Goal: Task Accomplishment & Management: Complete application form

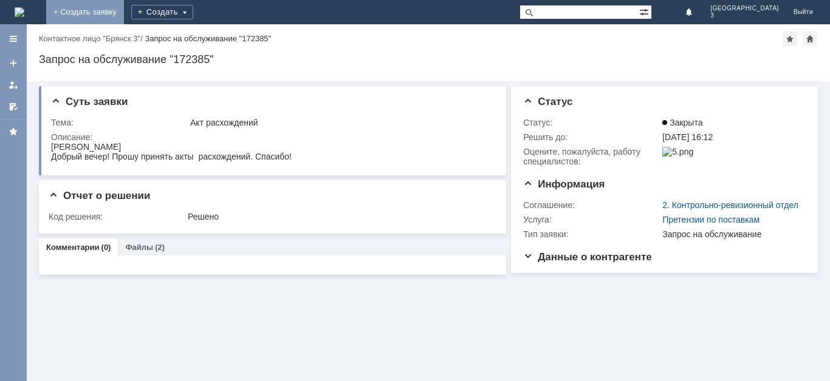
click at [124, 9] on link "+ Создать заявку" at bounding box center [85, 12] width 78 height 24
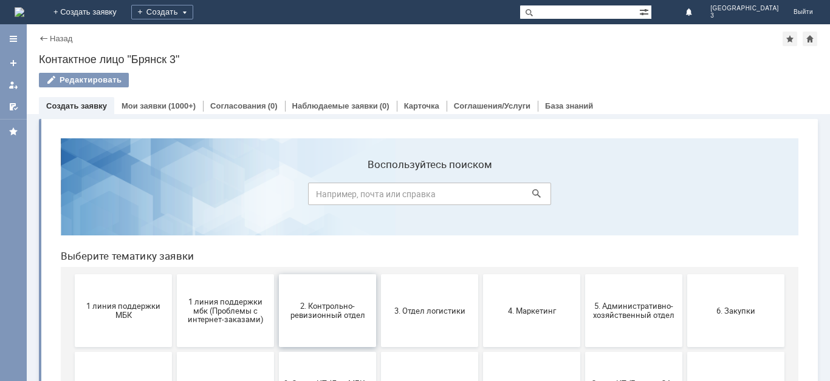
click at [340, 326] on button "2. Контрольно-ревизионный отдел" at bounding box center [327, 311] width 97 height 73
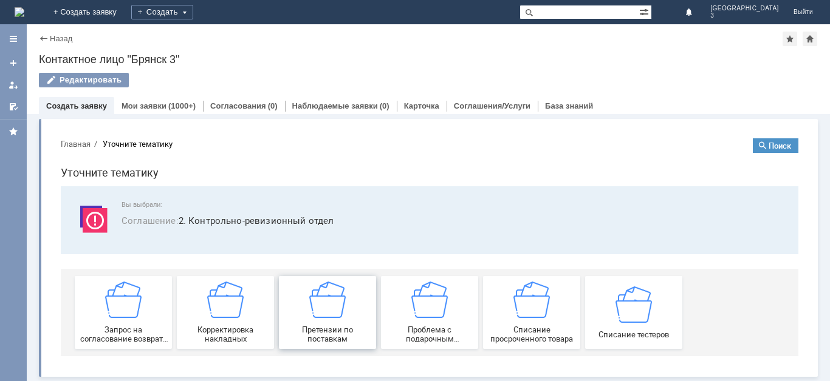
click at [344, 335] on span "Претензии по поставкам" at bounding box center [327, 335] width 90 height 18
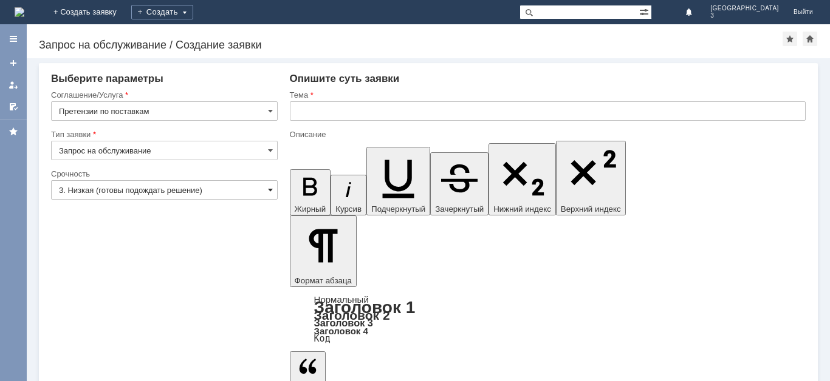
click at [271, 190] on span at bounding box center [270, 190] width 5 height 10
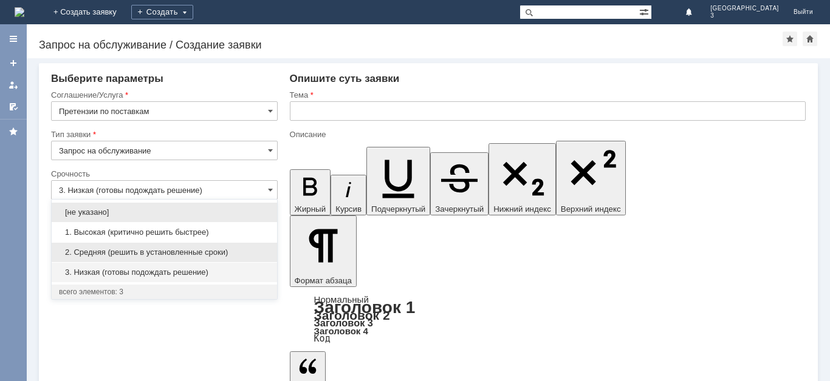
click at [245, 253] on span "2. Средняя (решить в установленные сроки)" at bounding box center [164, 253] width 211 height 10
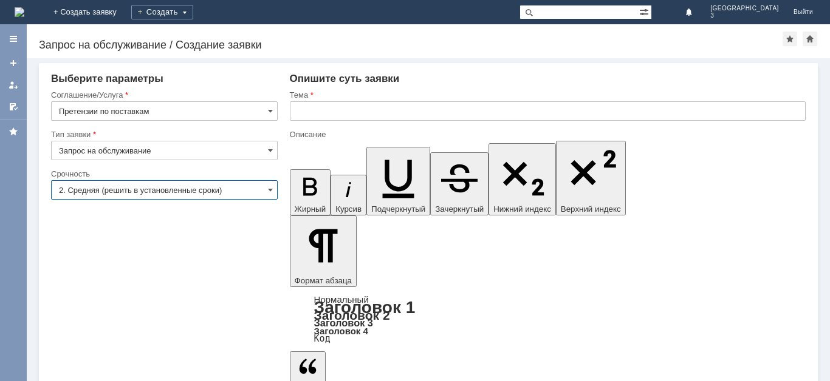
type input "2. Средняя (решить в установленные сроки)"
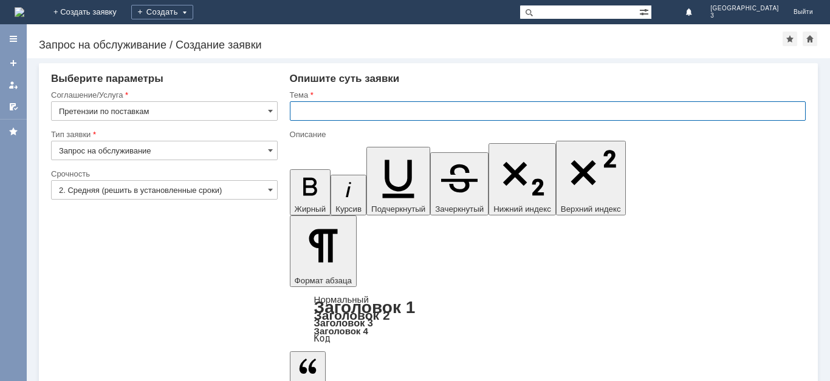
click at [301, 115] on input "text" at bounding box center [548, 110] width 516 height 19
type input "Акт расхождения № Т2-2259 от 03.09.2025"
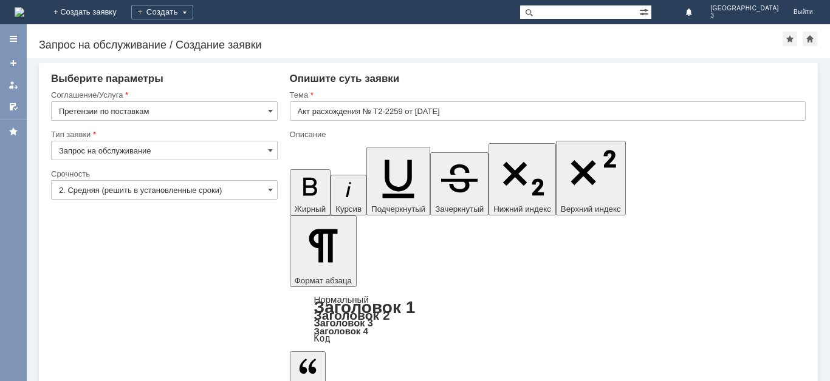
drag, startPoint x: 762, startPoint y: 3363, endPoint x: 768, endPoint y: 3348, distance: 16.0
drag, startPoint x: 960, startPoint y: 3561, endPoint x: 671, endPoint y: 3398, distance: 332.6
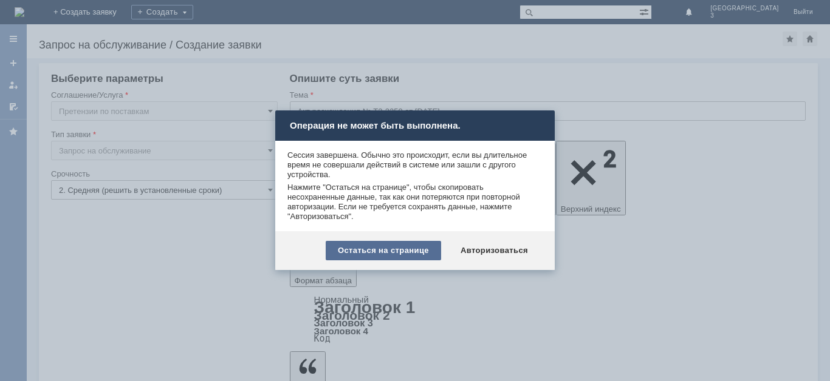
click at [367, 251] on div "Остаться на странице" at bounding box center [383, 250] width 115 height 19
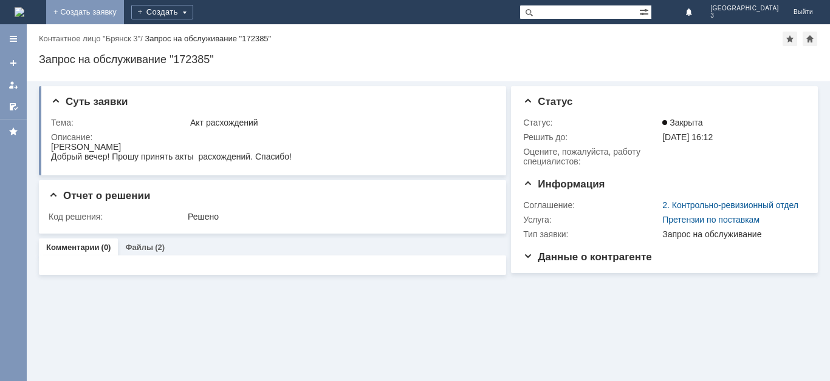
click at [124, 4] on link "+ Создать заявку" at bounding box center [85, 12] width 78 height 24
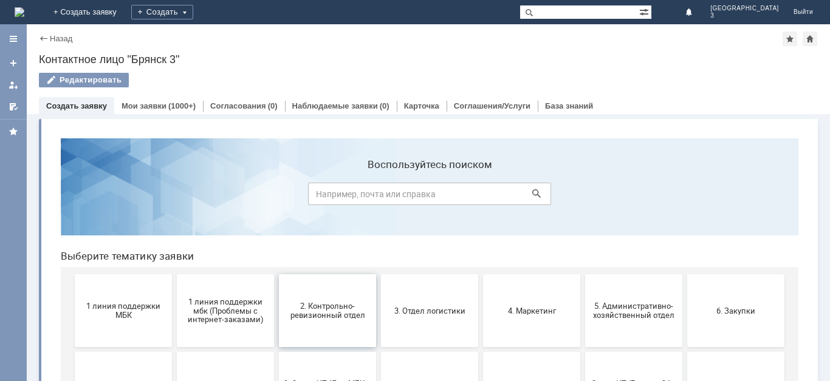
click at [318, 305] on span "2. Контрольно-ревизионный отдел" at bounding box center [327, 311] width 90 height 18
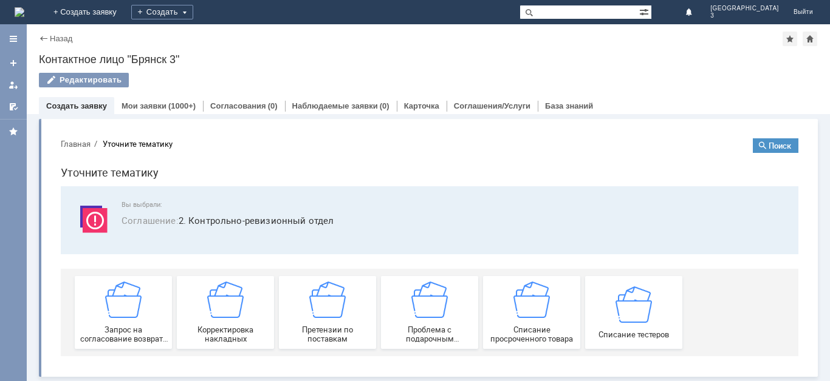
click at [318, 305] on img at bounding box center [327, 300] width 36 height 36
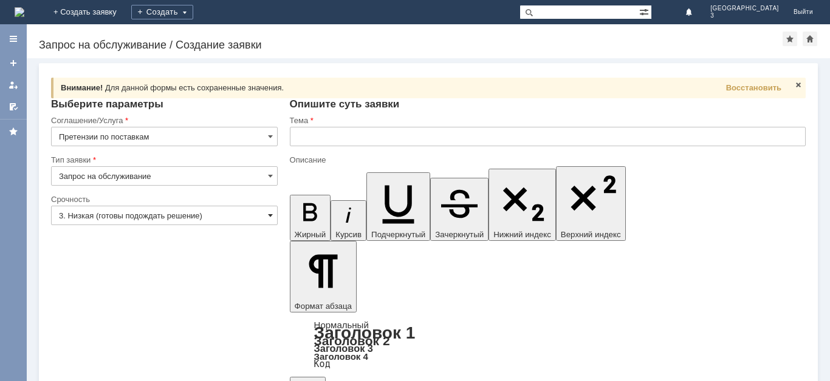
click at [270, 214] on span at bounding box center [270, 216] width 5 height 10
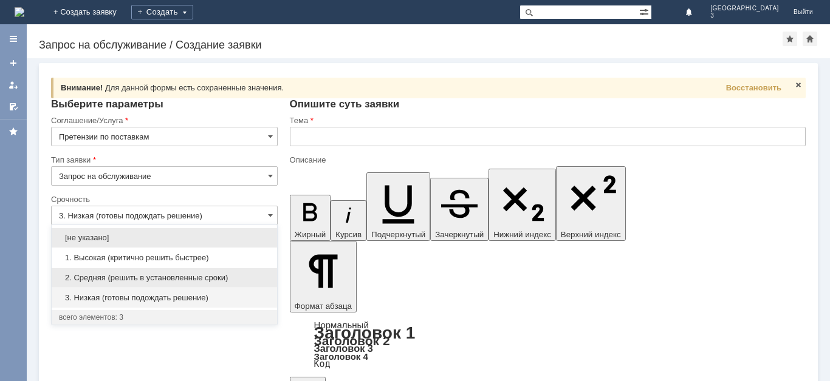
click at [258, 272] on div "2. Средняя (решить в установленные сроки)" at bounding box center [164, 277] width 225 height 19
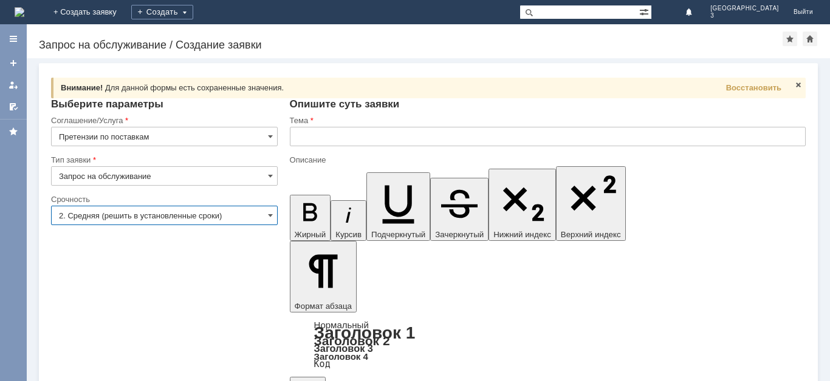
type input "2. Средняя (решить в установленные сроки)"
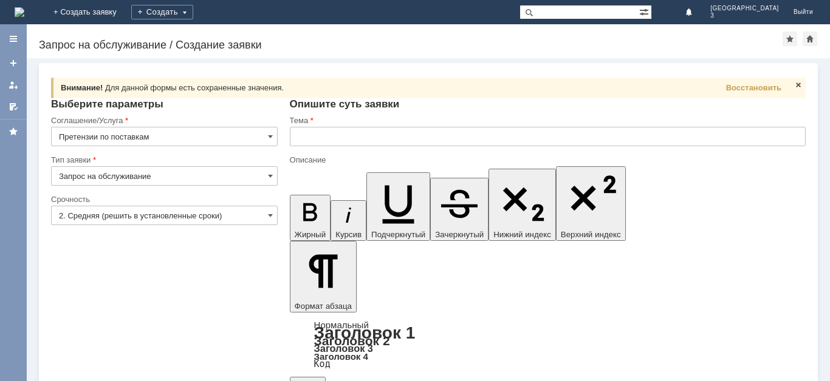
click at [309, 140] on input "text" at bounding box center [548, 136] width 516 height 19
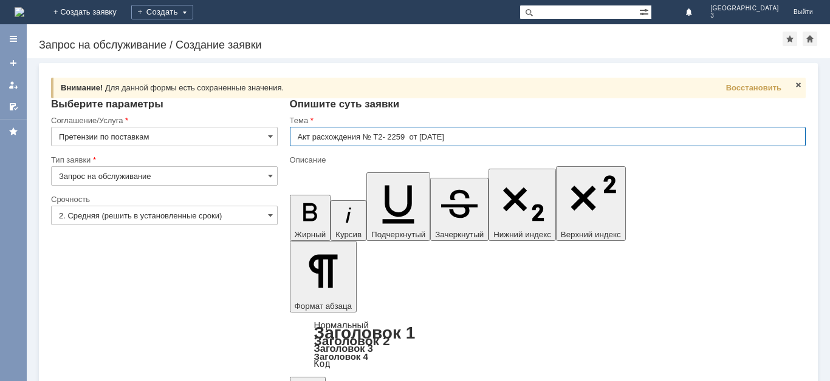
type input "Акт расхождения № Т2- 2259 от [DATE]"
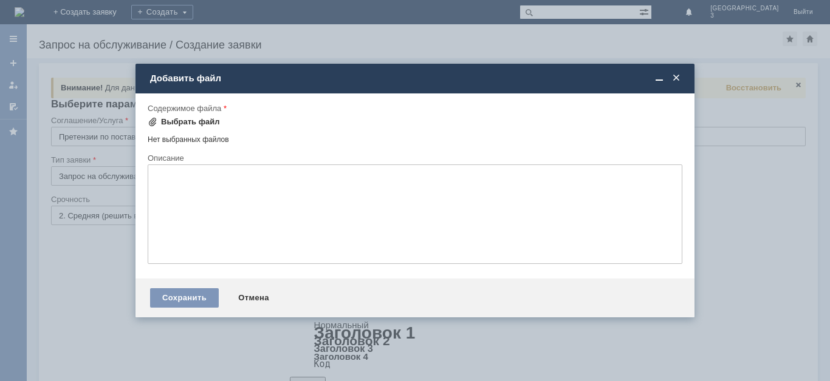
click at [184, 120] on div "Выбрать файл" at bounding box center [190, 122] width 59 height 10
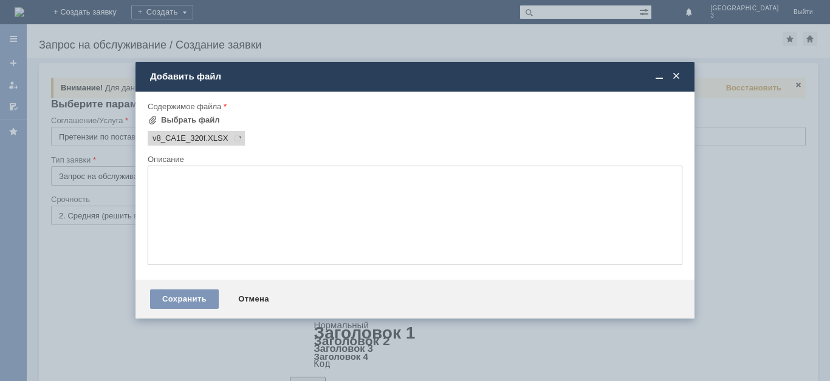
scroll to position [0, 0]
click at [172, 300] on div "Сохранить" at bounding box center [184, 299] width 69 height 19
